Goal: Find specific page/section: Find specific page/section

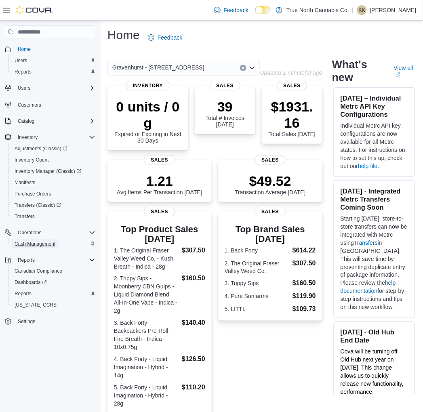
click at [31, 244] on span "Cash Management" at bounding box center [35, 244] width 41 height 6
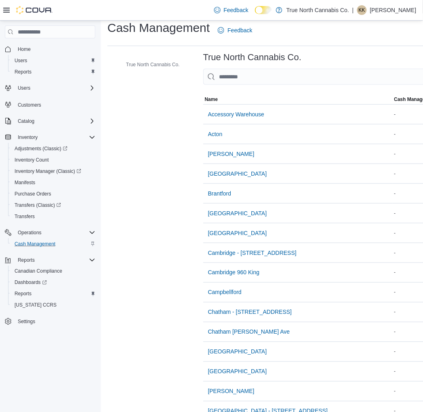
scroll to position [269, 0]
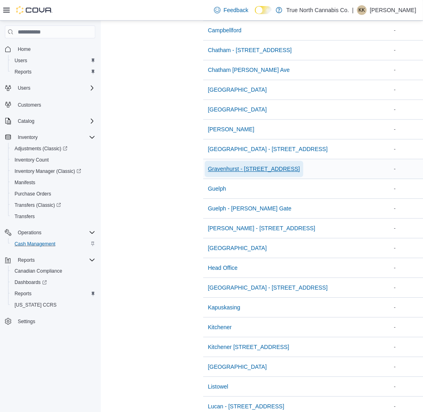
click at [254, 171] on span "Gravenhurst - [STREET_ADDRESS]" at bounding box center [254, 169] width 92 height 8
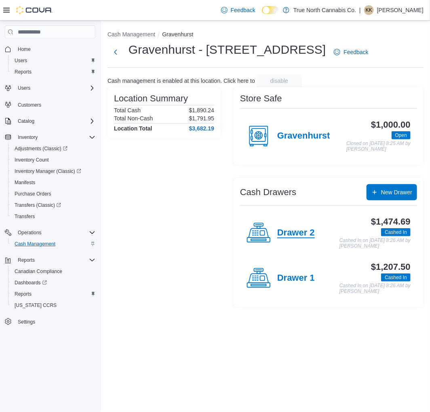
click at [299, 238] on h4 "Drawer 2" at bounding box center [296, 233] width 38 height 10
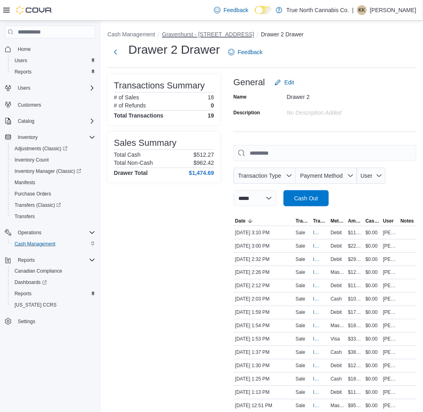
click at [182, 34] on button "Gravenhurst - [STREET_ADDRESS]" at bounding box center [208, 34] width 92 height 6
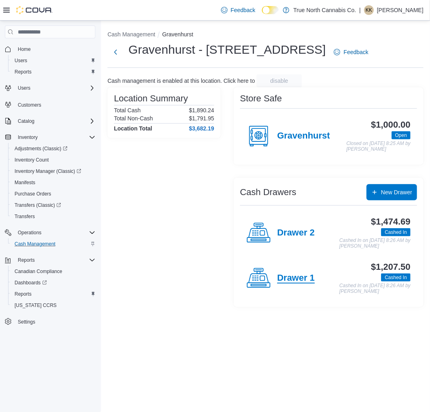
click at [294, 280] on h4 "Drawer 1" at bounding box center [296, 278] width 38 height 10
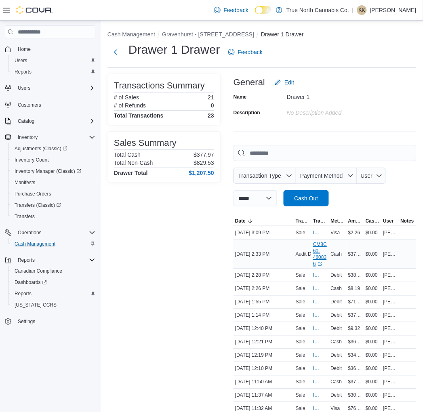
click at [321, 253] on link "CM8C60-460836 (opens in a new tab or window)" at bounding box center [320, 254] width 14 height 26
click at [21, 52] on span "Home" at bounding box center [24, 49] width 13 height 10
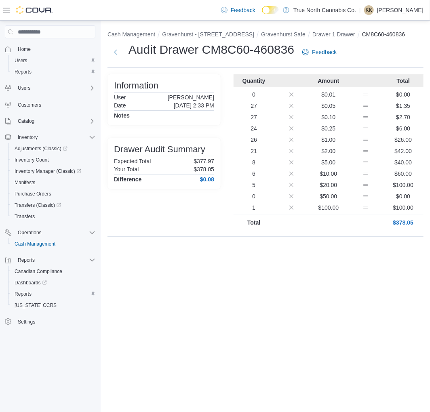
drag, startPoint x: 253, startPoint y: 340, endPoint x: 217, endPoint y: 327, distance: 38.6
click at [253, 340] on div "Cash Management Gravenhurst - 125 Muskoka Rd S Gravenhurst Safe Drawer 1 Drawer…" at bounding box center [265, 216] width 329 height 391
click at [25, 46] on span "Home" at bounding box center [24, 49] width 13 height 6
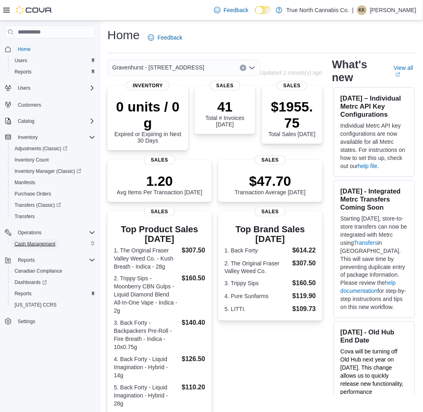
click at [42, 244] on span "Cash Management" at bounding box center [35, 244] width 41 height 6
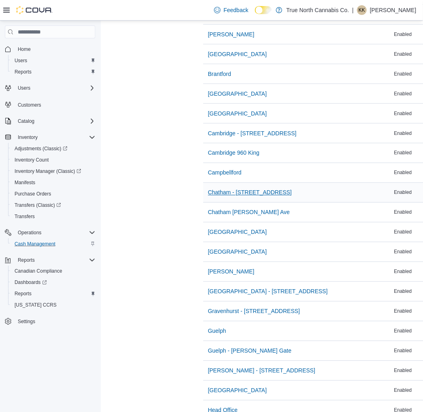
scroll to position [134, 0]
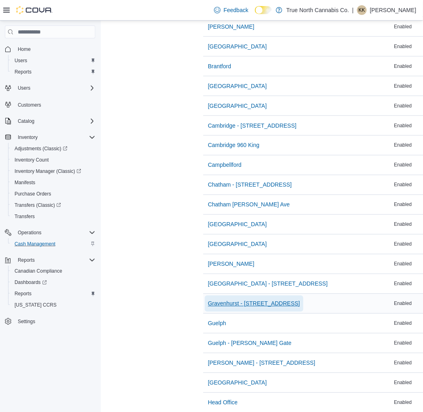
click at [241, 303] on span "Gravenhurst - [STREET_ADDRESS]" at bounding box center [254, 304] width 92 height 8
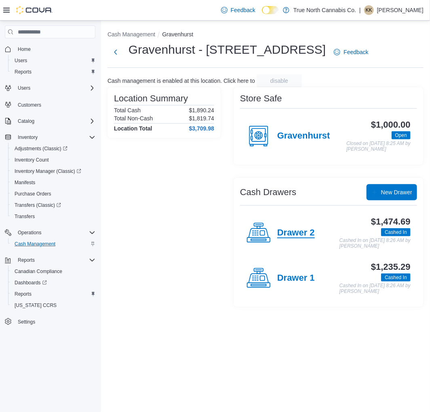
click at [295, 238] on h4 "Drawer 2" at bounding box center [296, 233] width 38 height 10
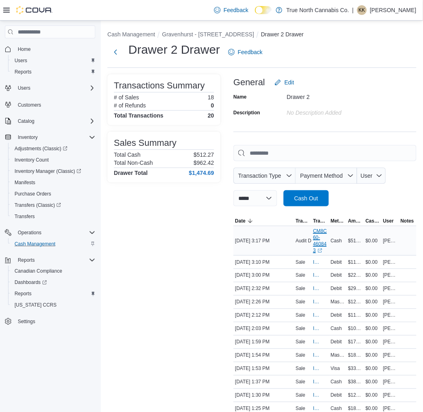
click at [326, 237] on link "CM8C60-460843 (opens in a new tab or window)" at bounding box center [320, 241] width 14 height 26
